Goal: Information Seeking & Learning: Check status

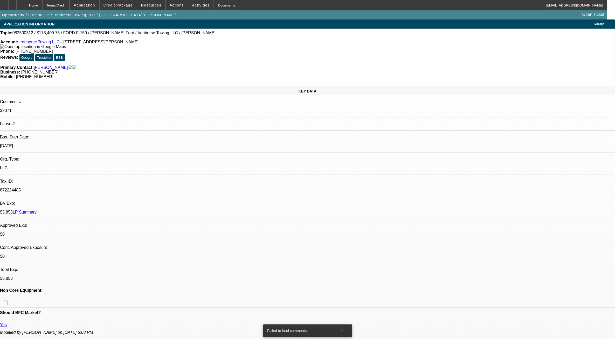
select select "0"
select select "0.1"
select select "0"
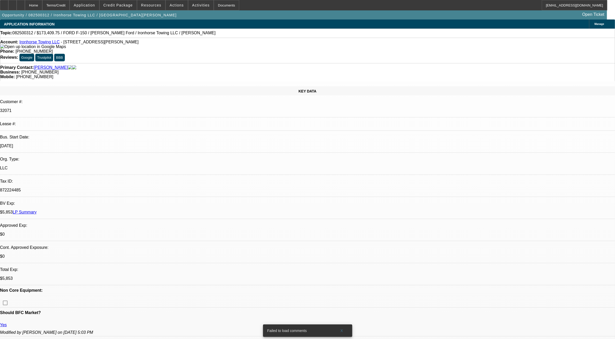
select select "0.1"
select select "0"
select select "0.1"
select select "1"
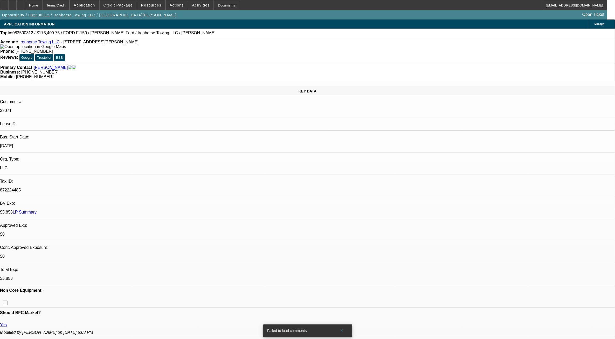
select select "3"
select select "4"
select select "1"
select select "3"
select select "4"
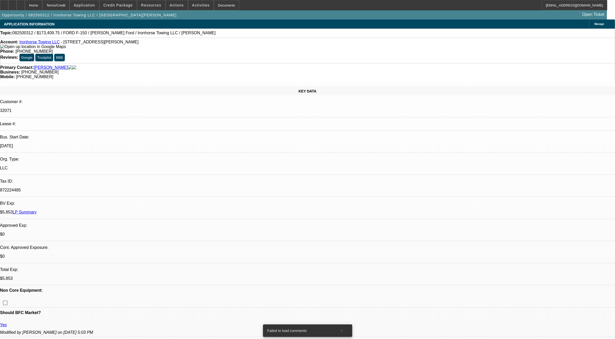
select select "1"
select select "3"
select select "4"
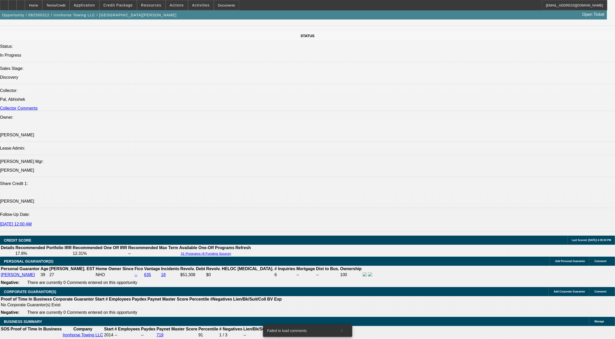
scroll to position [584, 0]
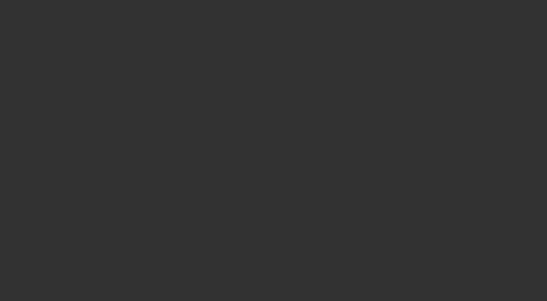
select select "0"
select select "2"
select select "0.1"
select select "4"
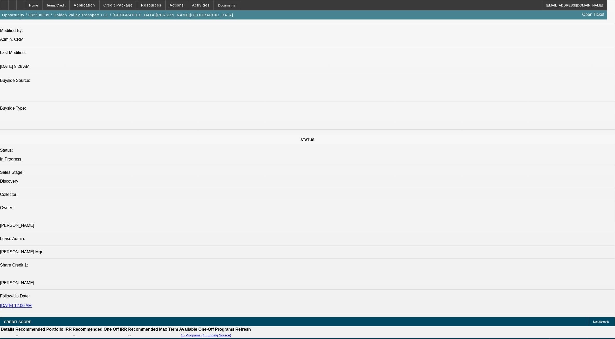
scroll to position [681, 0]
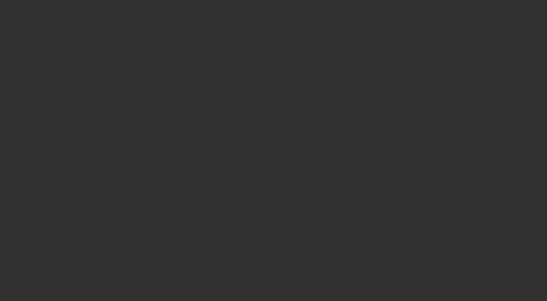
select select "0"
select select "2"
select select "0"
select select "6"
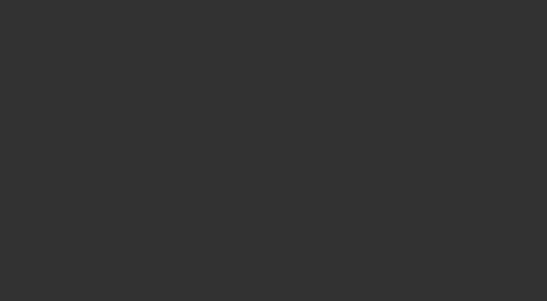
select select "0.1"
select select "0"
select select "2"
select select "0"
select select "6"
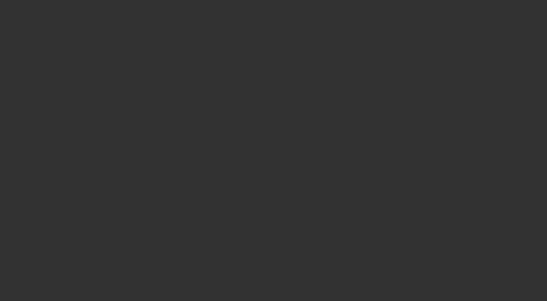
select select "0.1"
select select "0"
select select "2"
select select "0"
select select "6"
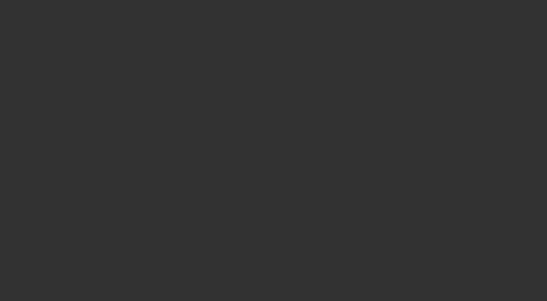
select select "0.1"
select select "2"
select select "0"
select select "6"
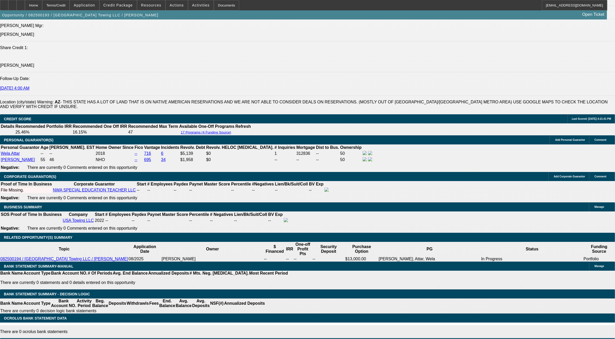
scroll to position [681, 0]
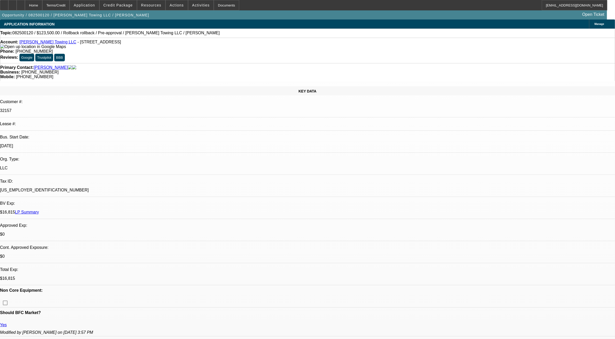
select select "0"
select select "0.1"
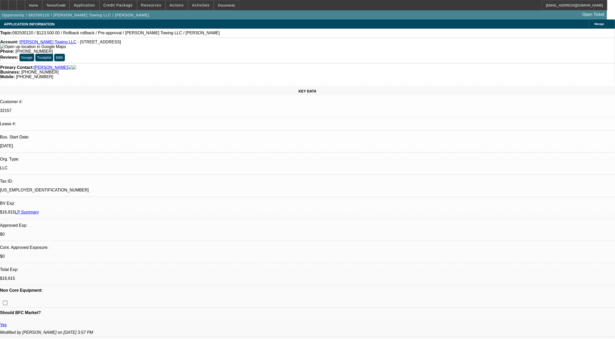
select select "0"
select select "0.1"
select select "1"
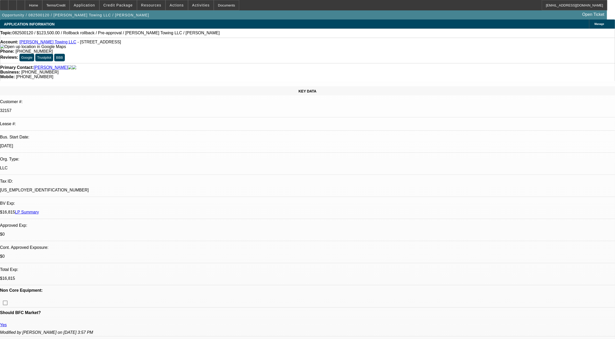
select select "6"
select select "1"
select select "3"
select select "4"
select select "1"
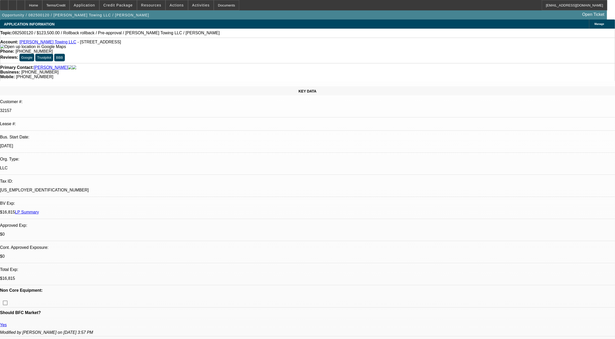
select select "3"
select select "4"
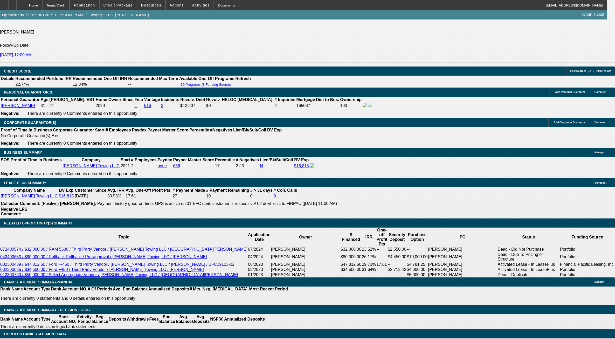
scroll to position [681, 0]
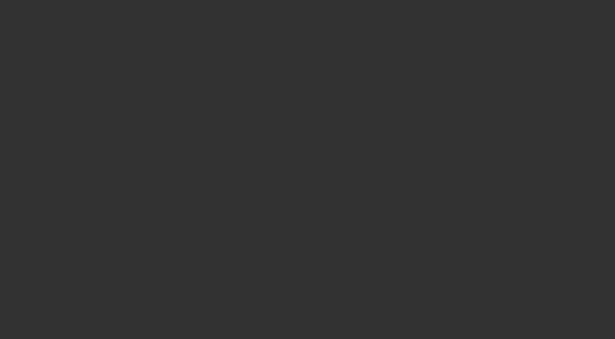
select select "0"
select select "0.1"
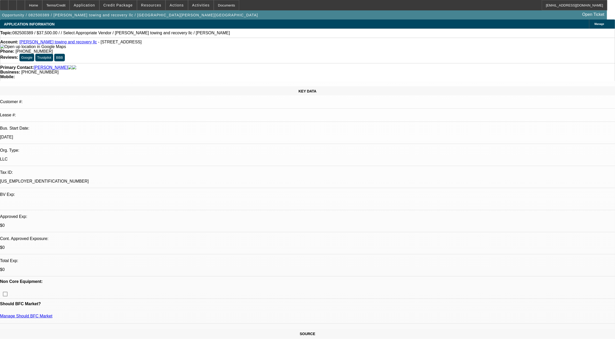
select select "1"
select select "3"
select select "4"
click at [122, 4] on span "Credit Package" at bounding box center [118, 5] width 29 height 4
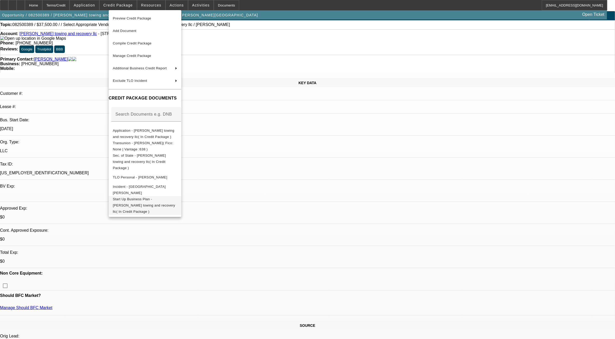
scroll to position [32, 0]
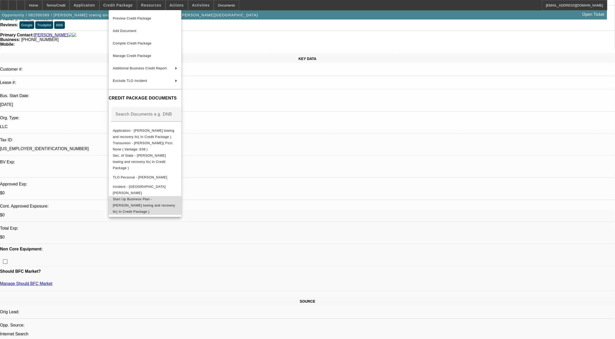
click at [170, 196] on span "Start Up Business Plan - camacho towing and recovery llc( In Credit Package )" at bounding box center [145, 205] width 64 height 19
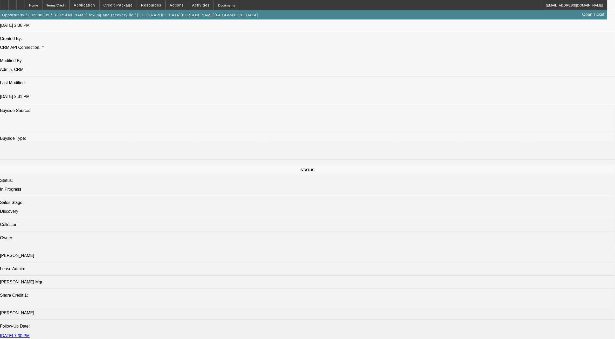
scroll to position [321, 0]
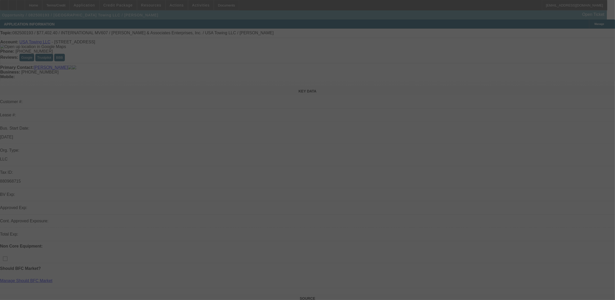
select select "0"
select select "0.1"
select select "0"
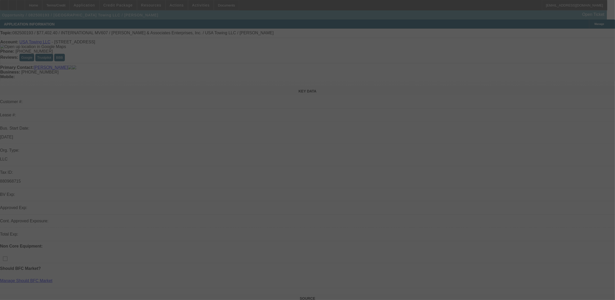
select select "0"
select select "0.1"
select select "0"
select select "0.1"
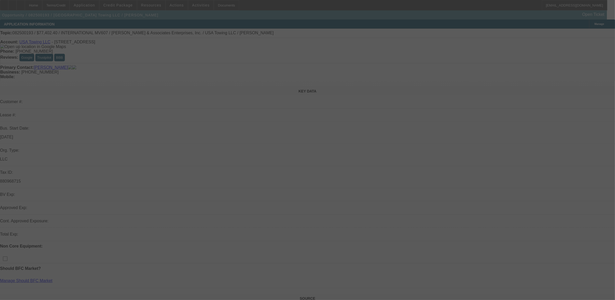
select select "2"
select select "0"
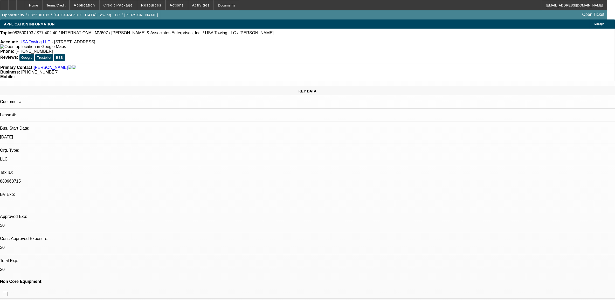
select select "1"
select select "2"
select select "6"
select select "1"
select select "2"
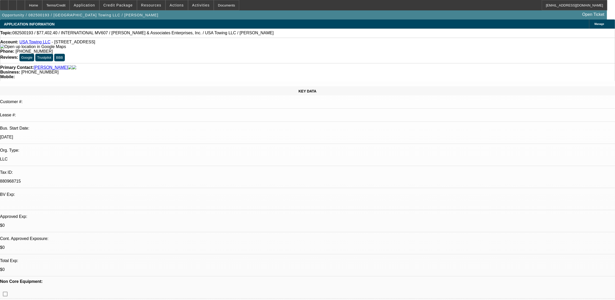
select select "6"
select select "1"
select select "2"
select select "6"
select select "1"
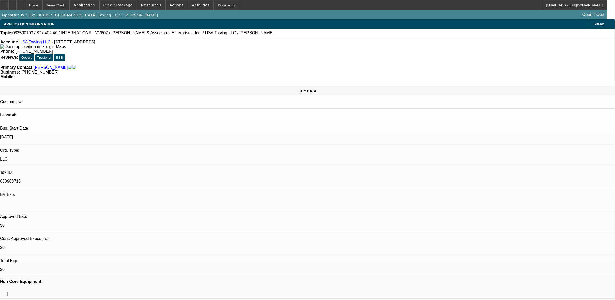
select select "2"
select select "6"
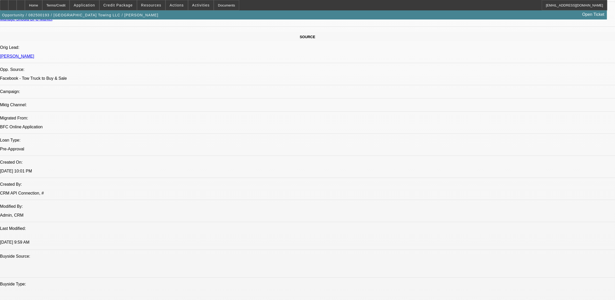
scroll to position [324, 0]
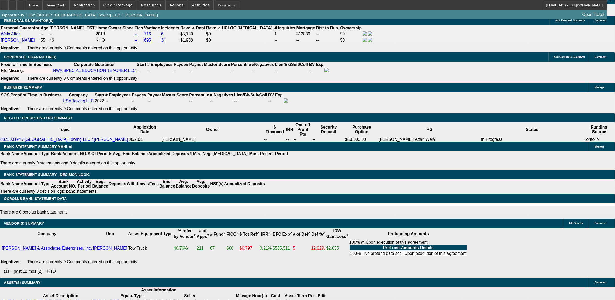
scroll to position [721, 0]
